Goal: Transaction & Acquisition: Purchase product/service

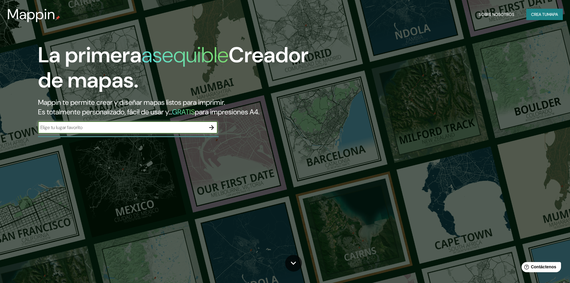
click at [163, 128] on input "text" at bounding box center [122, 127] width 168 height 7
drag, startPoint x: 61, startPoint y: 128, endPoint x: 25, endPoint y: 129, distance: 35.3
click at [25, 129] on div "La primera asequible Creador de mapas. Mappin te permite crear y diseñar mapas …" at bounding box center [181, 90] width 342 height 97
type input "[GEOGRAPHIC_DATA]"
click at [215, 127] on icon "button" at bounding box center [211, 127] width 7 height 7
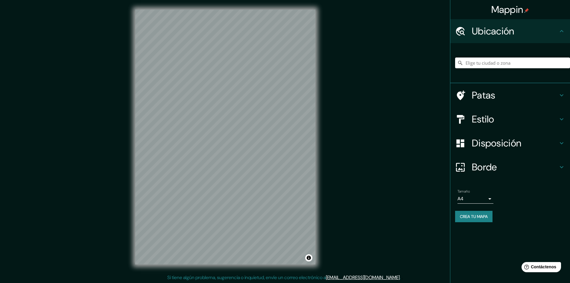
click at [490, 63] on input "Elige tu ciudad o zona" at bounding box center [512, 62] width 115 height 11
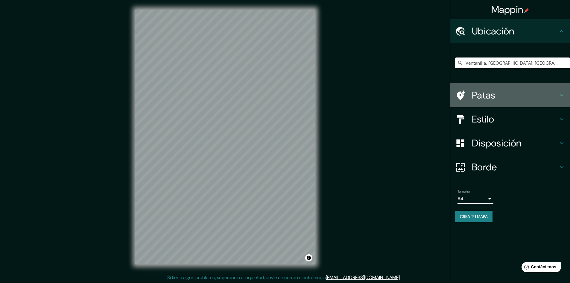
click at [561, 95] on icon at bounding box center [562, 95] width 4 height 2
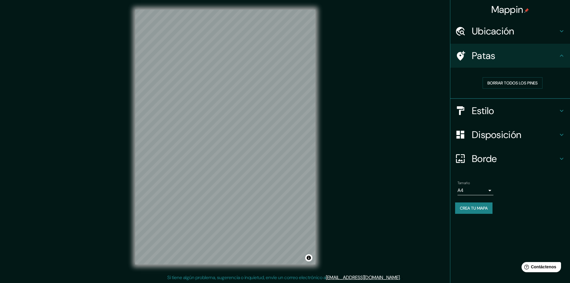
click at [561, 134] on icon at bounding box center [561, 134] width 7 height 7
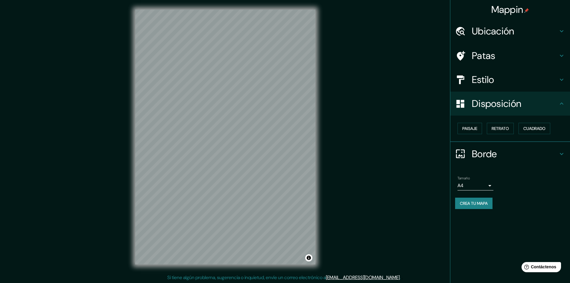
click at [558, 78] on icon at bounding box center [561, 79] width 7 height 7
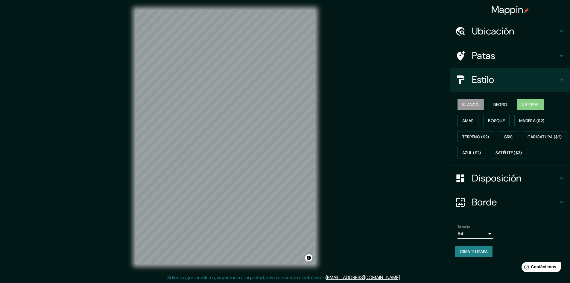
click at [529, 105] on font "Natural" at bounding box center [531, 104] width 18 height 5
click at [489, 135] on font "Terreno ($2)" at bounding box center [475, 136] width 27 height 5
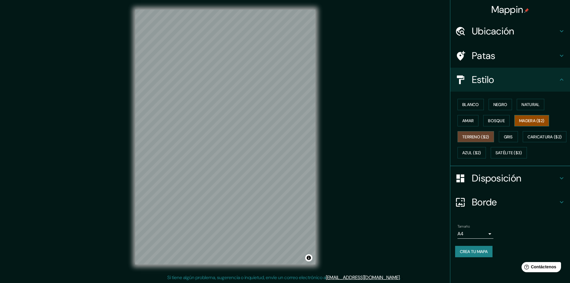
click at [529, 117] on font "Madera ($2)" at bounding box center [531, 121] width 25 height 8
click at [501, 118] on font "Bosque" at bounding box center [496, 120] width 17 height 5
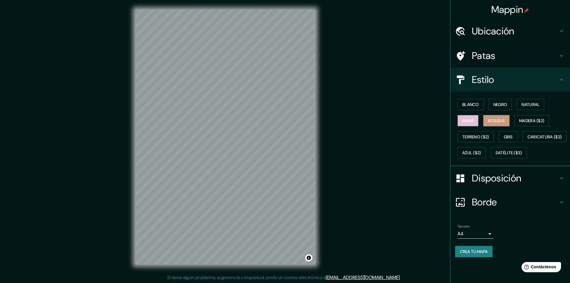
click at [474, 121] on font "Amar" at bounding box center [467, 120] width 11 height 5
click at [472, 105] on font "Blanco" at bounding box center [470, 104] width 17 height 5
click at [506, 101] on font "Negro" at bounding box center [500, 105] width 14 height 8
click at [529, 106] on font "Natural" at bounding box center [531, 104] width 18 height 5
click at [561, 29] on icon at bounding box center [561, 31] width 7 height 7
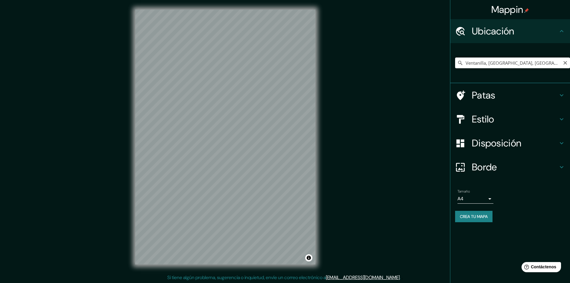
click at [507, 63] on input "Ventanilla, [GEOGRAPHIC_DATA], [GEOGRAPHIC_DATA]" at bounding box center [512, 62] width 115 height 11
drag, startPoint x: 530, startPoint y: 63, endPoint x: 489, endPoint y: 71, distance: 42.1
click at [489, 71] on div "Ventanilla, [GEOGRAPHIC_DATA], [GEOGRAPHIC_DATA]" at bounding box center [512, 63] width 115 height 30
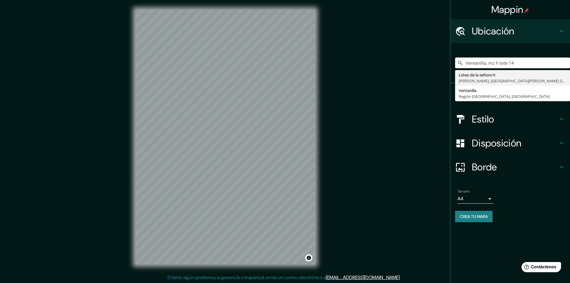
type input "Ventanilla, mz h lote 14"
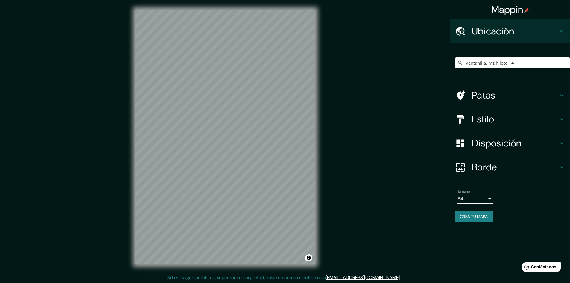
scroll to position [1, 0]
click at [324, 110] on div "© Mapbox © OpenStreetMap Improve this map" at bounding box center [225, 136] width 199 height 274
